Goal: Transaction & Acquisition: Purchase product/service

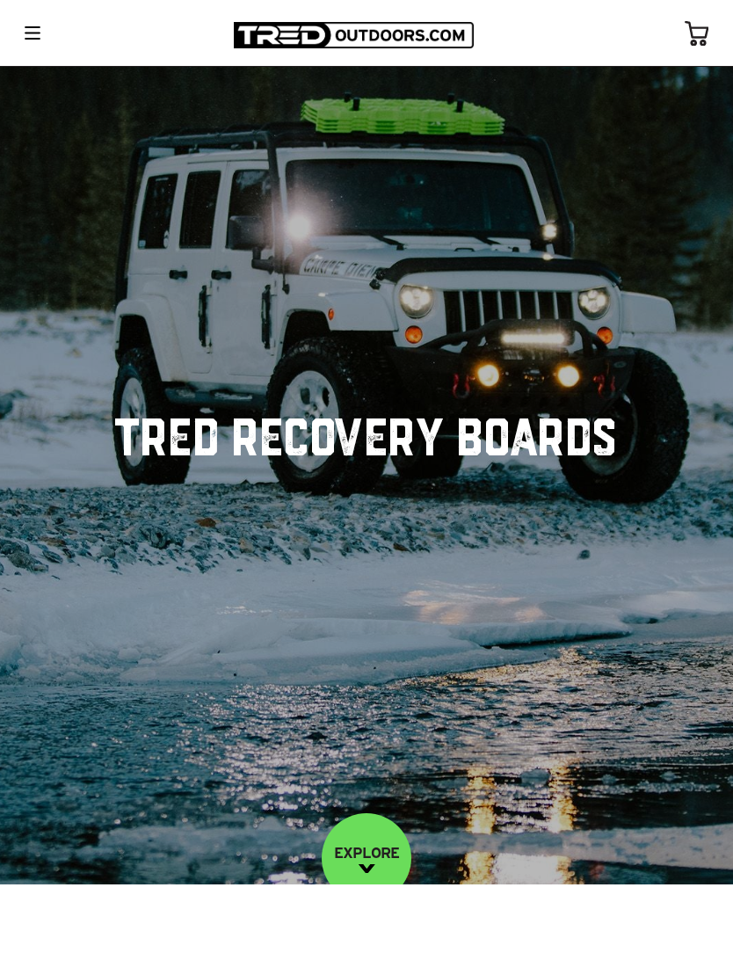
click at [37, 36] on img at bounding box center [33, 32] width 16 height 13
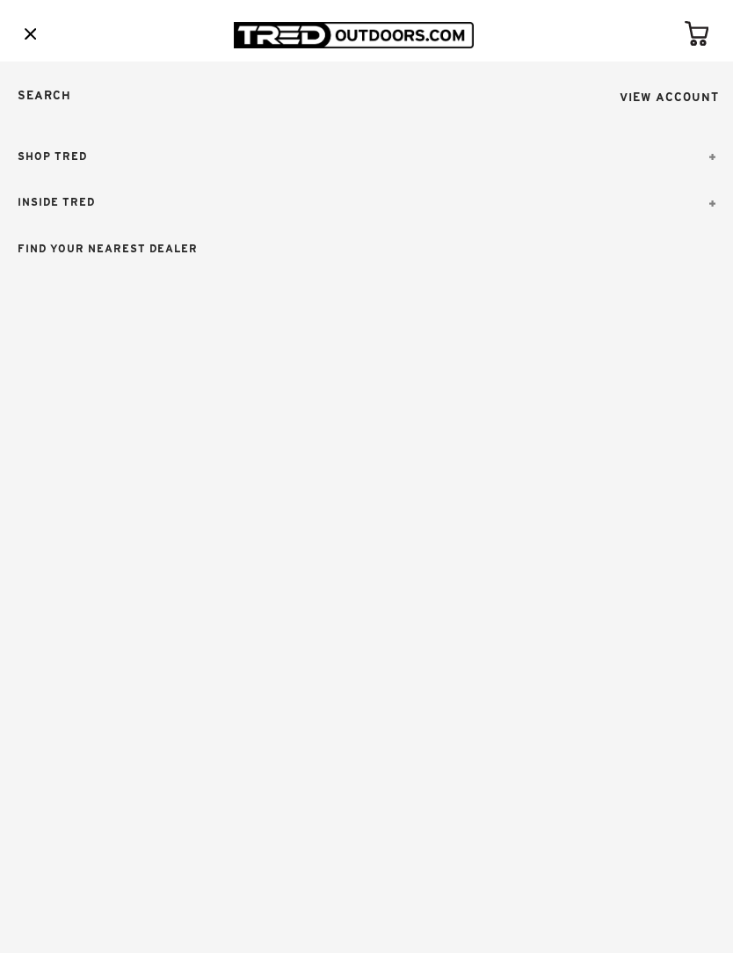
click at [43, 158] on link "SHOP TRED" at bounding box center [366, 157] width 733 height 47
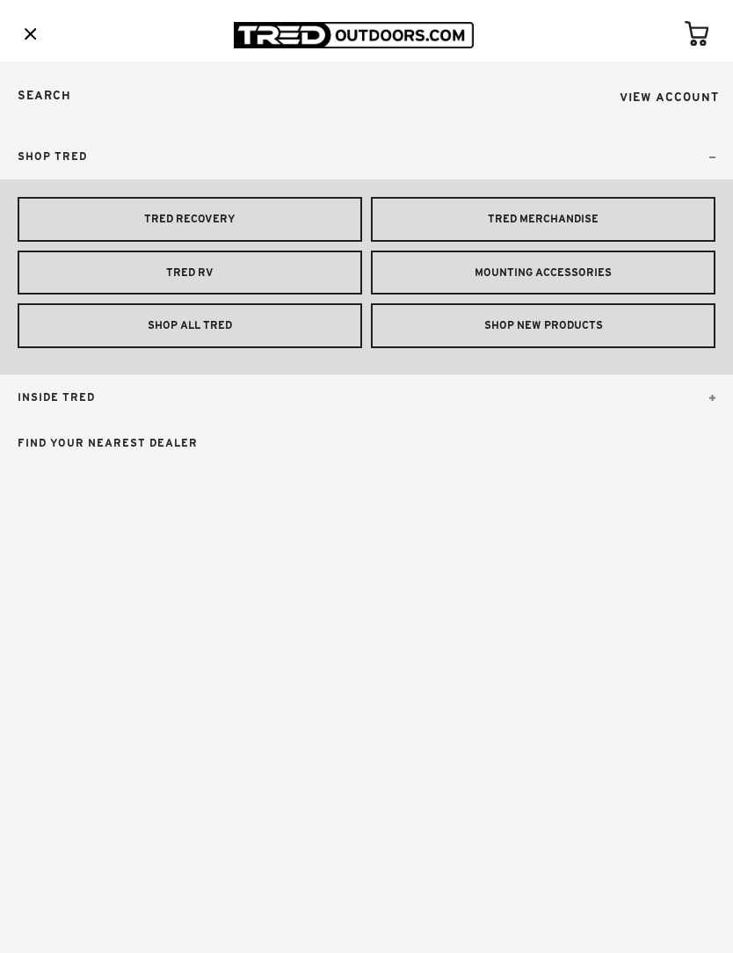
click at [103, 211] on link "TRED RECOVERY" at bounding box center [190, 219] width 345 height 45
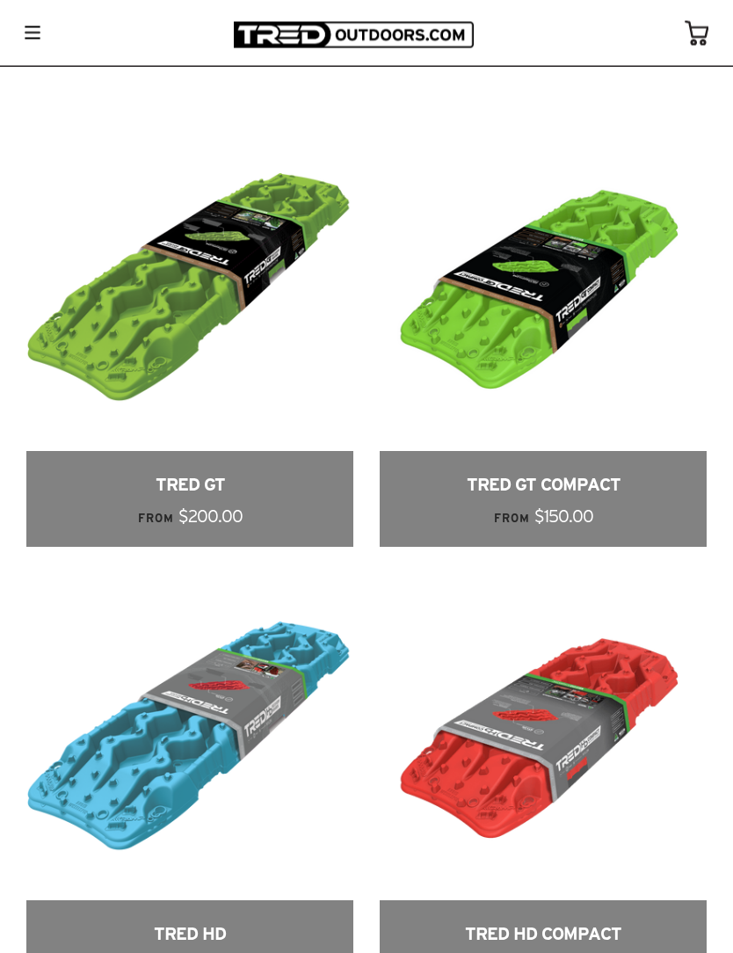
scroll to position [1162, 0]
click at [145, 339] on link at bounding box center [189, 335] width 327 height 423
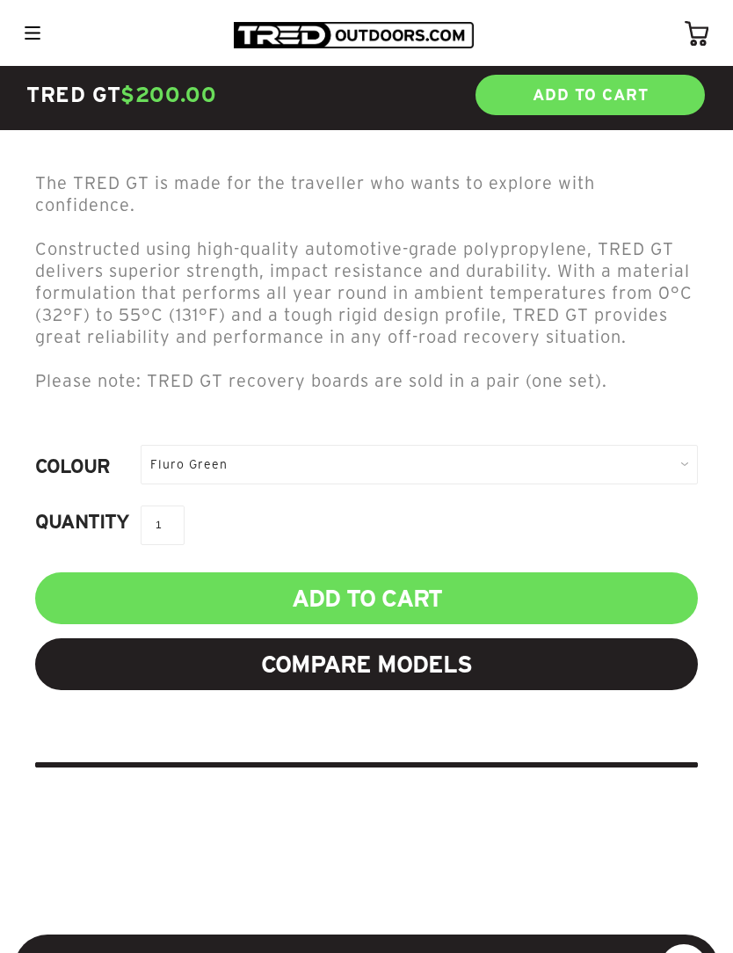
scroll to position [830, 0]
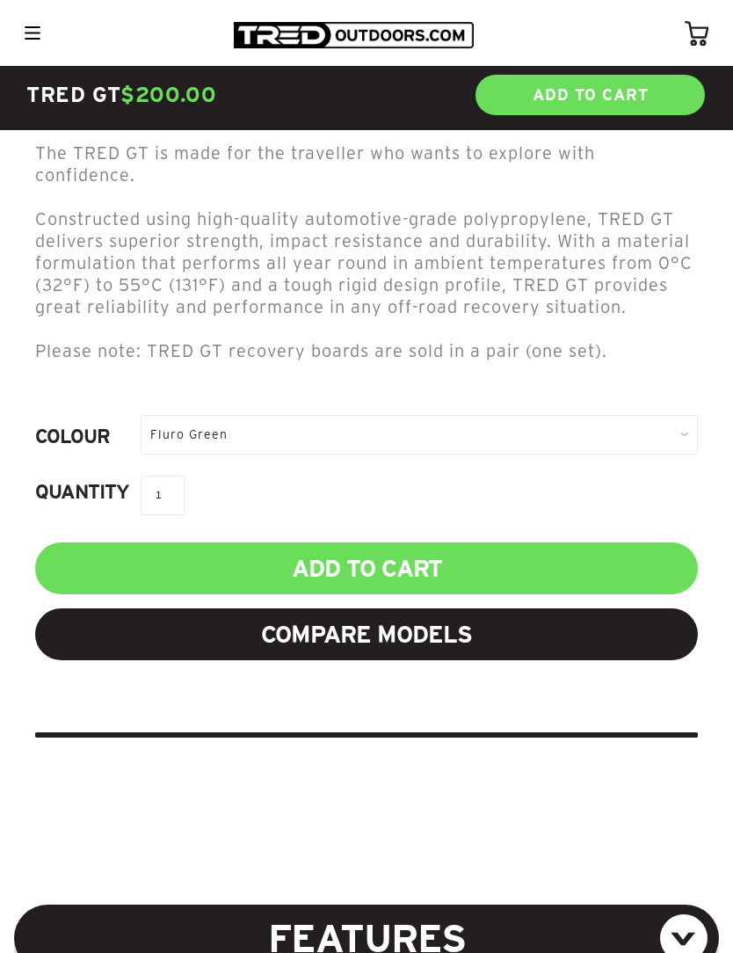
click at [676, 427] on div "Fluro Green" at bounding box center [420, 435] width 558 height 40
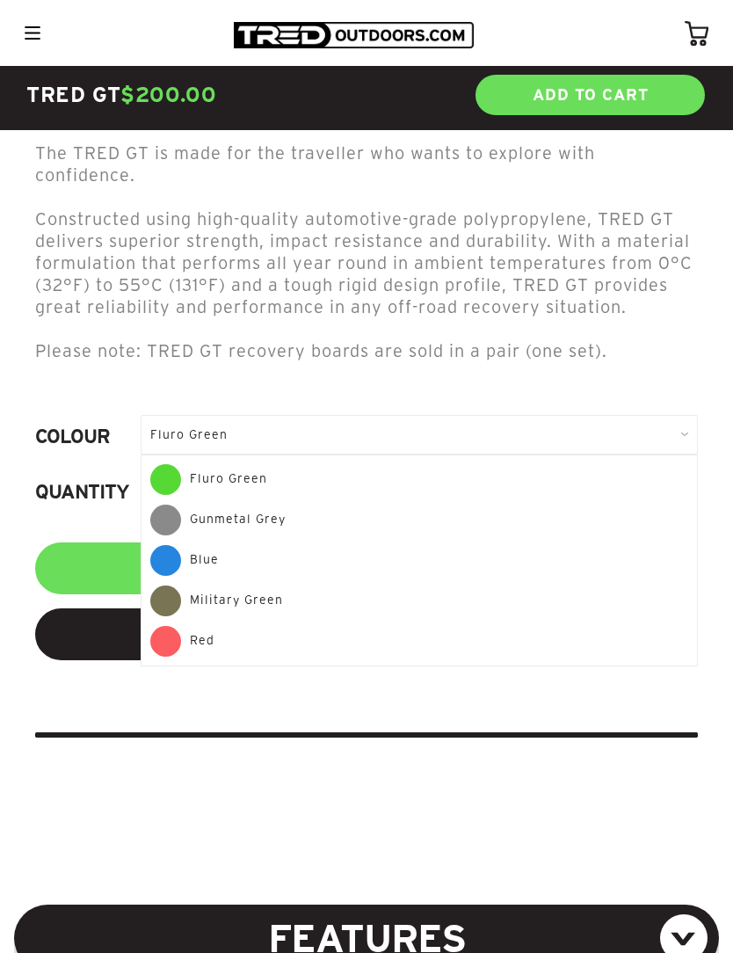
click at [174, 514] on span at bounding box center [165, 520] width 31 height 31
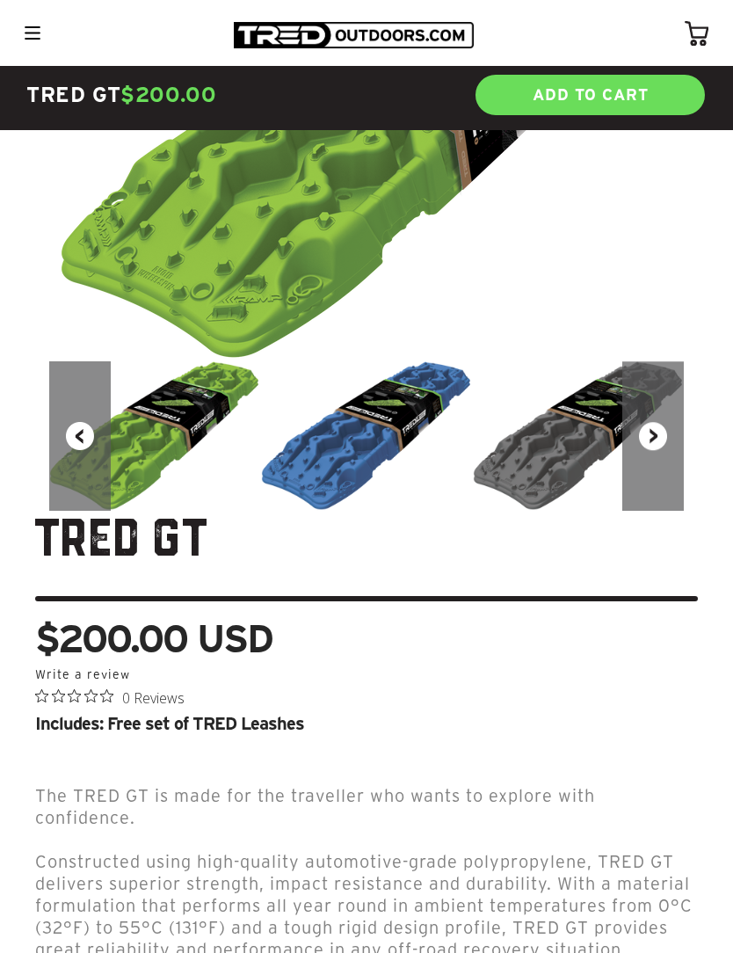
scroll to position [143, 0]
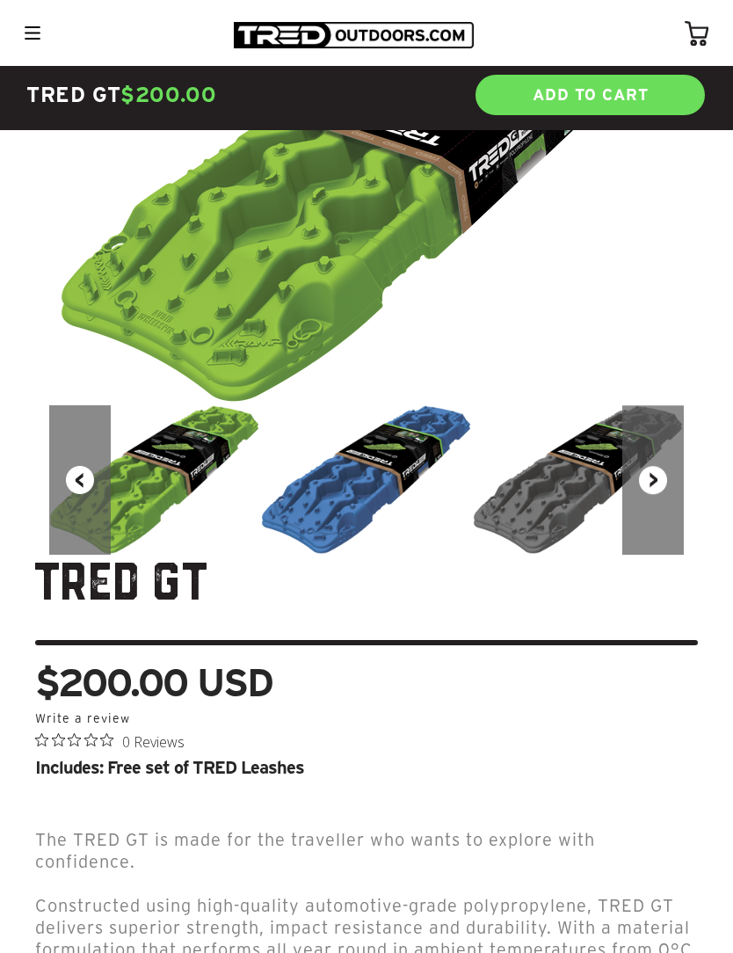
click at [580, 506] on img at bounding box center [579, 480] width 212 height 150
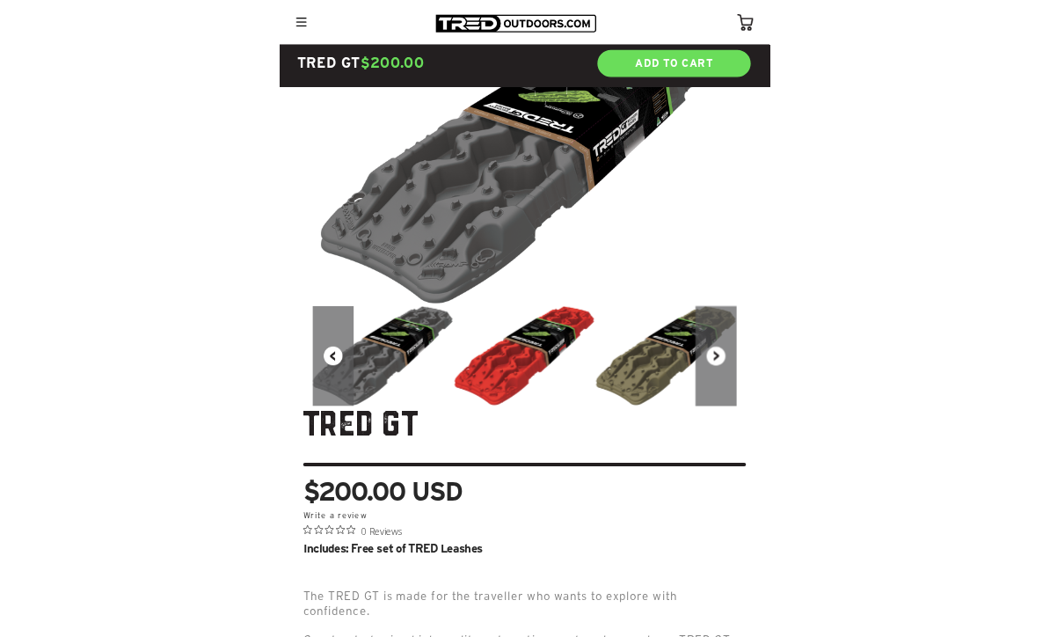
scroll to position [0, 0]
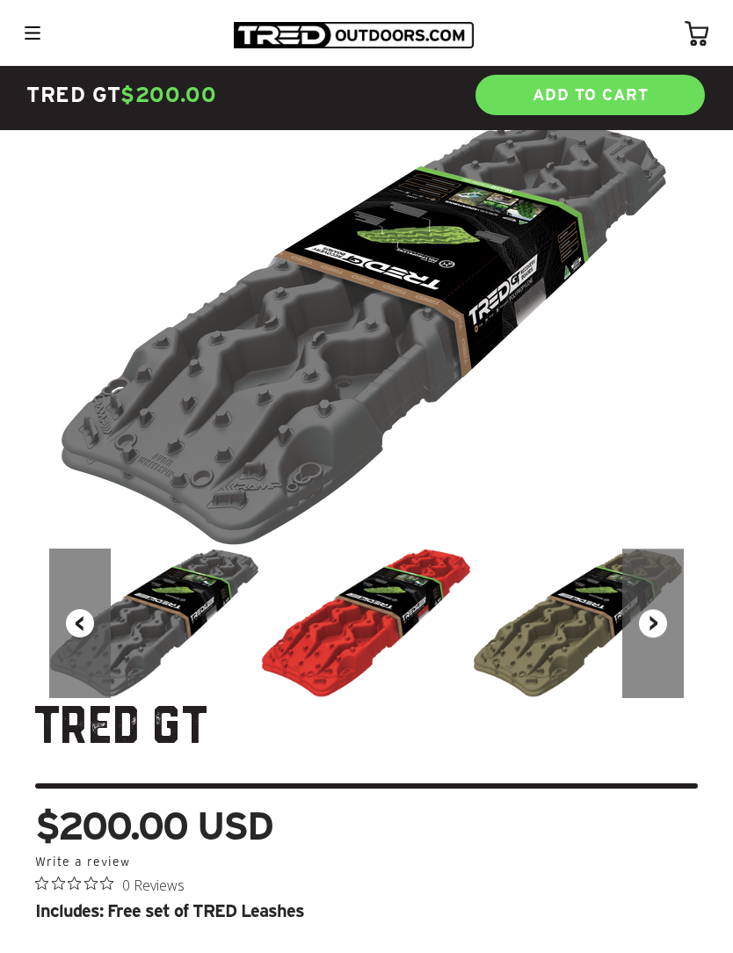
click at [668, 615] on button "Next" at bounding box center [654, 624] width 62 height 150
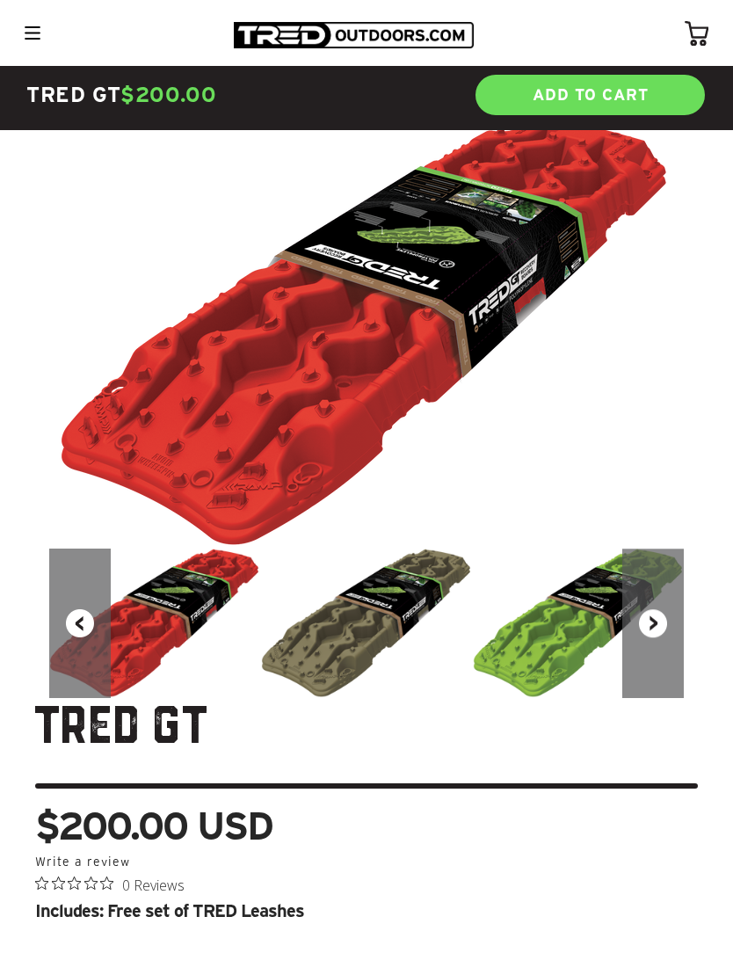
click at [664, 618] on button "Next" at bounding box center [654, 624] width 62 height 150
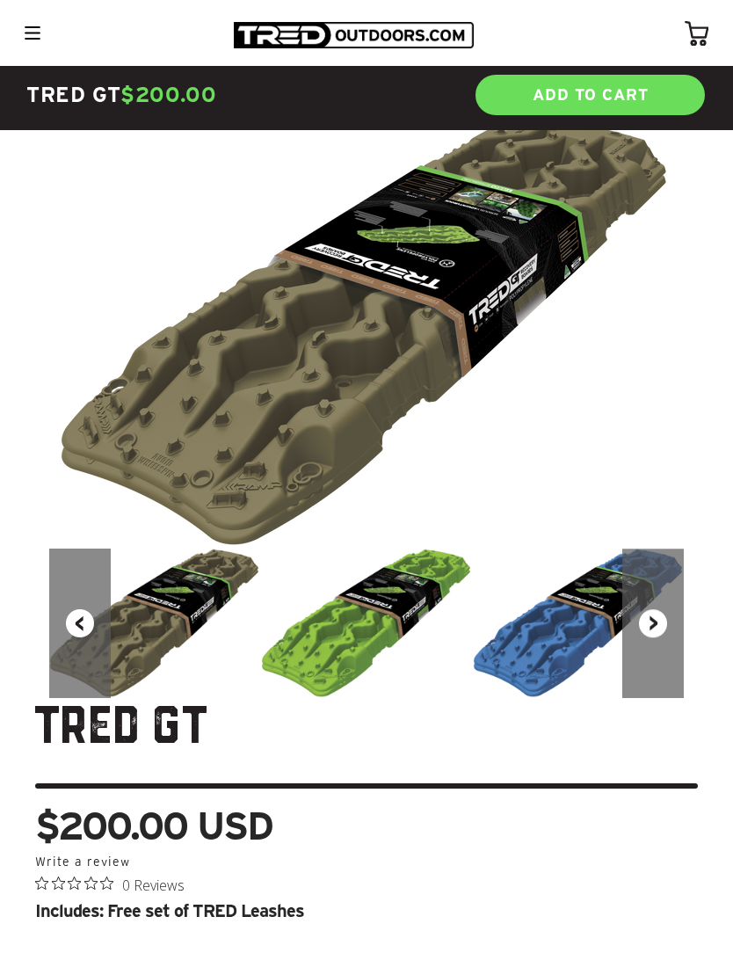
click at [660, 619] on button "Next" at bounding box center [654, 624] width 62 height 150
click at [660, 624] on button "Next" at bounding box center [654, 624] width 62 height 150
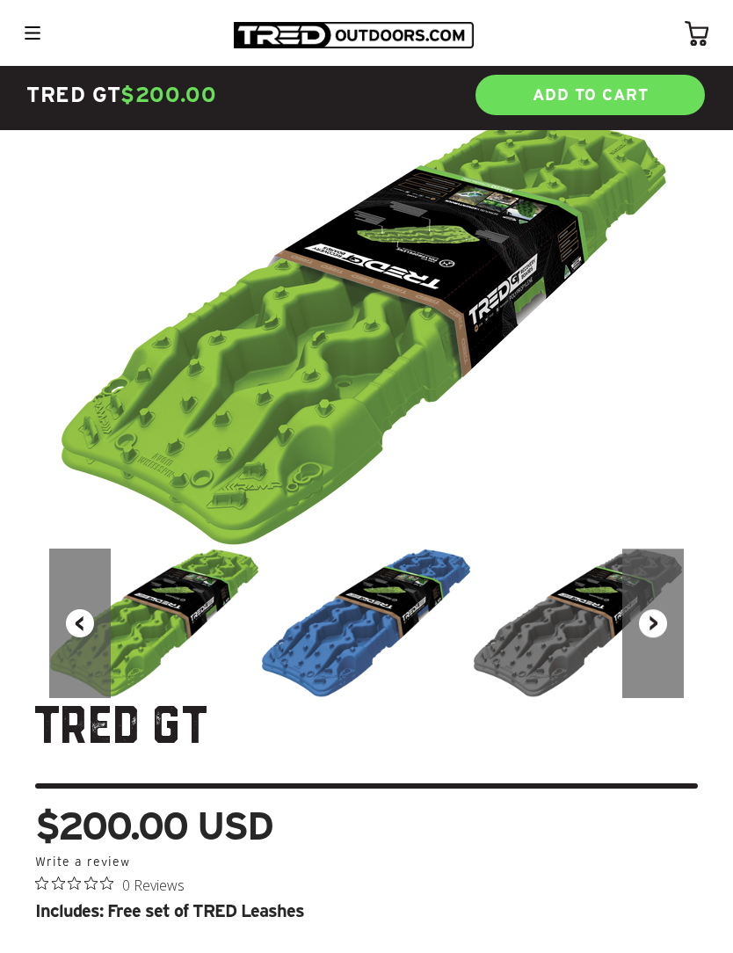
click at [657, 626] on button "Next" at bounding box center [654, 624] width 62 height 150
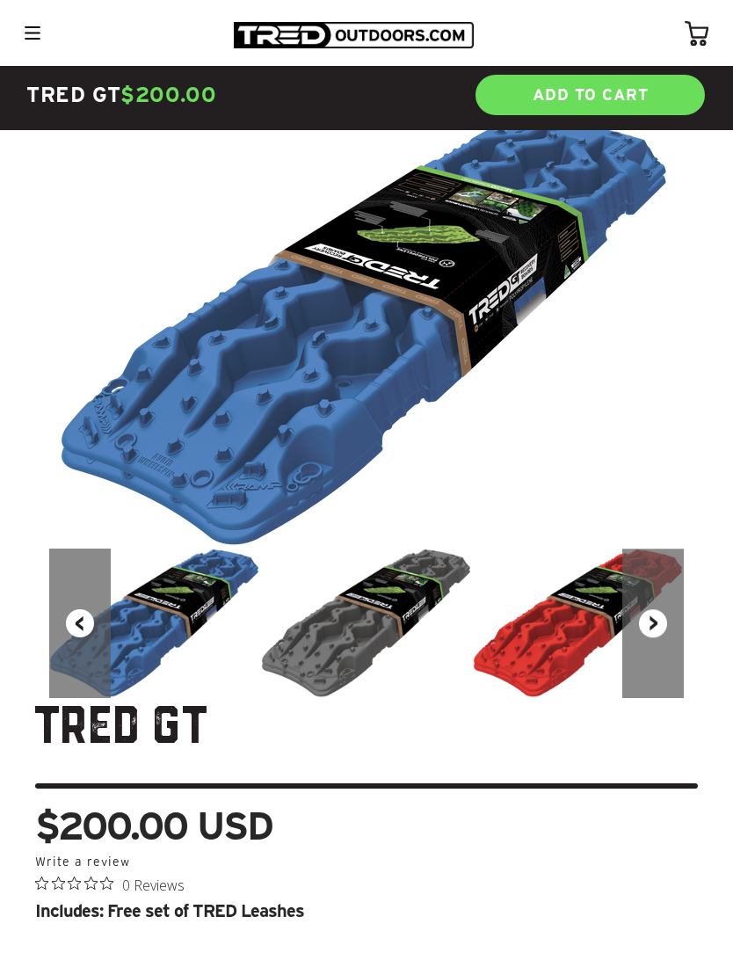
click at [660, 625] on button "Next" at bounding box center [654, 624] width 62 height 150
